Goal: Use online tool/utility

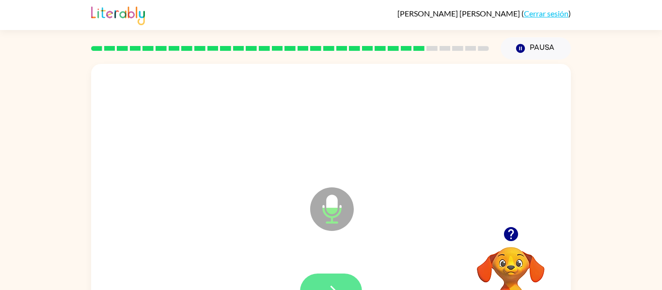
click at [311, 279] on button "button" at bounding box center [331, 291] width 62 height 35
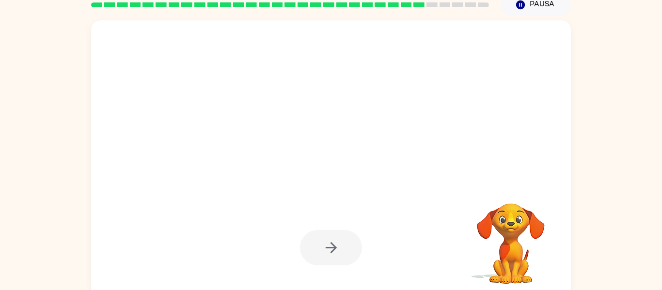
scroll to position [50, 0]
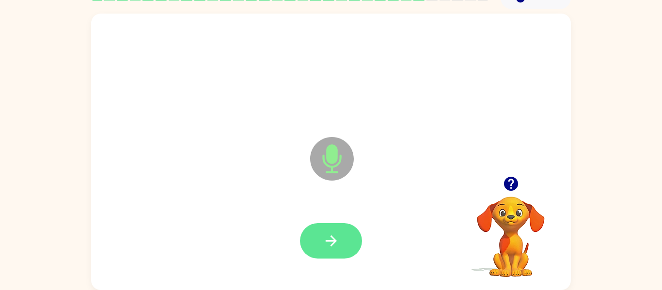
click at [351, 238] on button "button" at bounding box center [331, 240] width 62 height 35
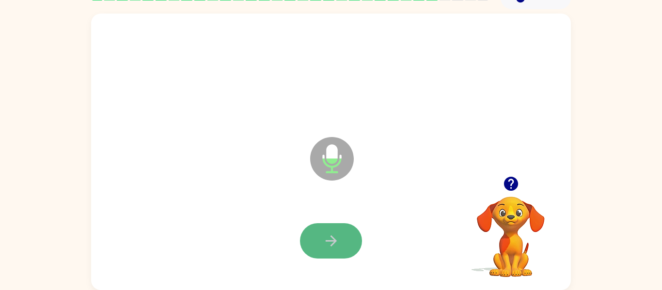
click at [333, 232] on button "button" at bounding box center [331, 240] width 62 height 35
click at [349, 238] on button "button" at bounding box center [331, 240] width 62 height 35
click at [332, 229] on button "button" at bounding box center [331, 240] width 62 height 35
click at [331, 251] on button "button" at bounding box center [331, 240] width 62 height 35
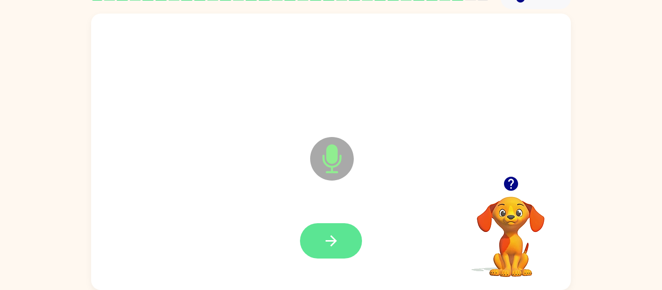
click at [307, 236] on button "button" at bounding box center [331, 240] width 62 height 35
click at [316, 238] on button "button" at bounding box center [331, 240] width 62 height 35
click at [343, 232] on button "button" at bounding box center [331, 240] width 62 height 35
click at [304, 242] on button "button" at bounding box center [331, 240] width 62 height 35
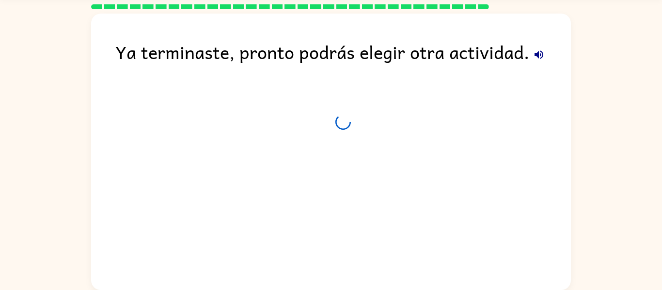
scroll to position [33, 0]
